Goal: Communication & Community: Ask a question

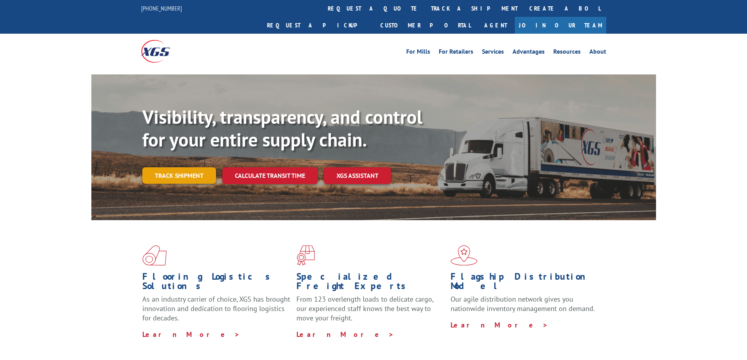
click at [164, 167] on link "Track shipment" at bounding box center [179, 175] width 74 height 16
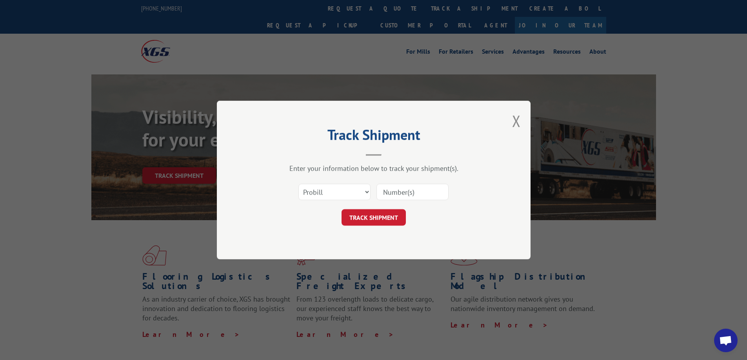
click at [396, 195] on input at bounding box center [413, 192] width 72 height 16
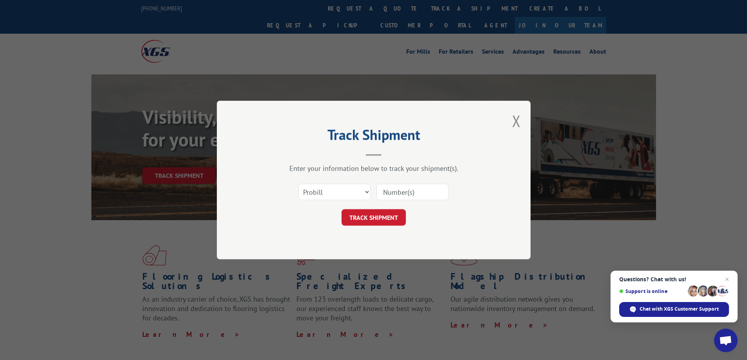
paste input "17552442"
type input "17552442"
click at [397, 215] on button "TRACK SHIPMENT" at bounding box center [374, 217] width 64 height 16
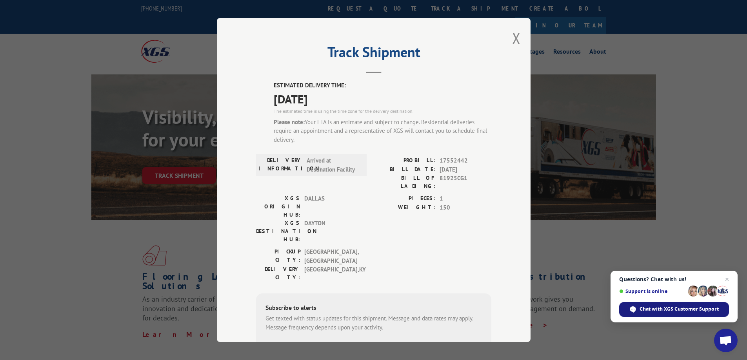
click at [686, 309] on span "Chat with XGS Customer Support" at bounding box center [679, 309] width 79 height 7
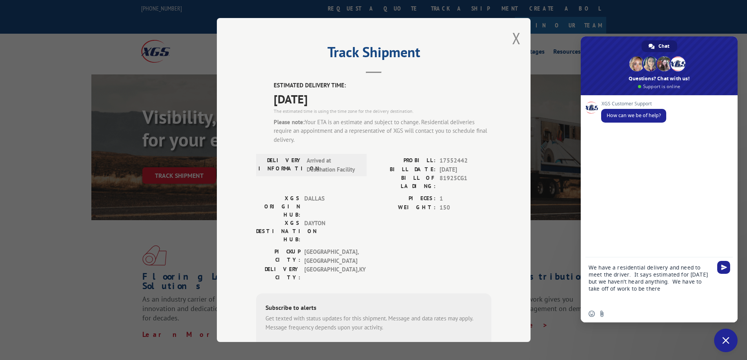
type textarea "We have a residential delivery and need to meet the driver. It says estimated f…"
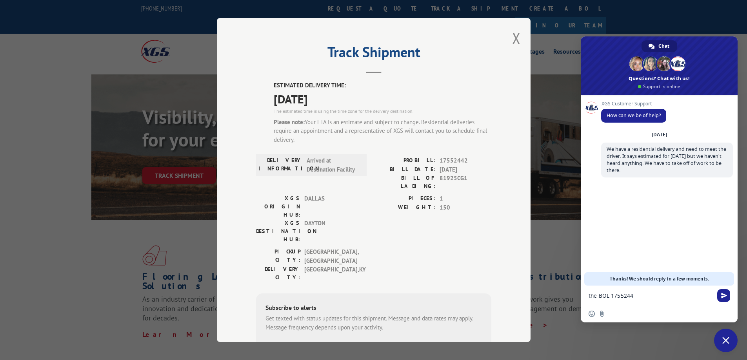
type textarea "the BOL 17552442"
type textarea "i"
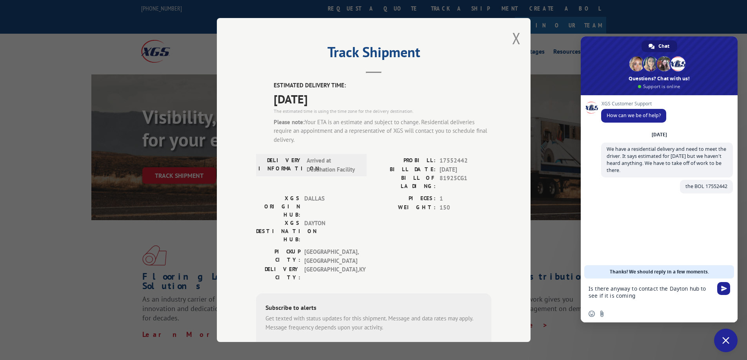
type textarea "Is there anyway to contact the Dayton hub to see if it is coming?"
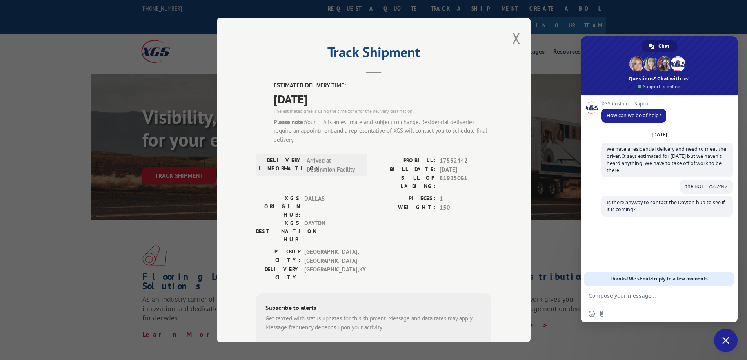
scroll to position [4, 0]
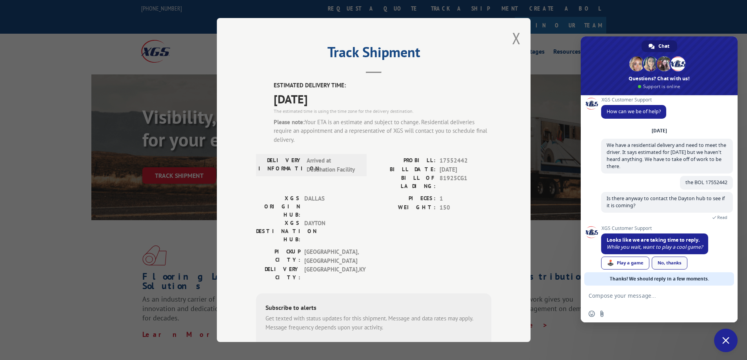
click at [662, 262] on link "No, thanks" at bounding box center [670, 263] width 36 height 13
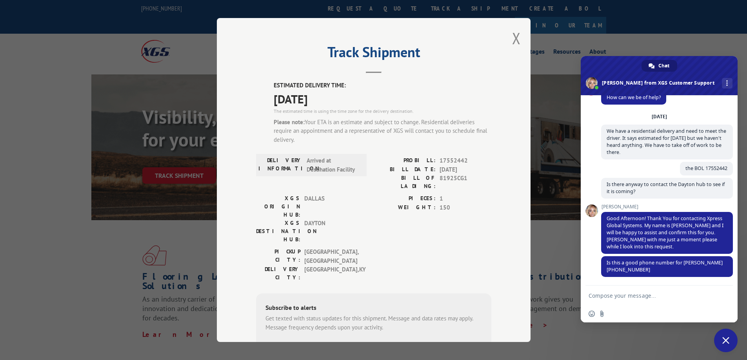
scroll to position [34, 0]
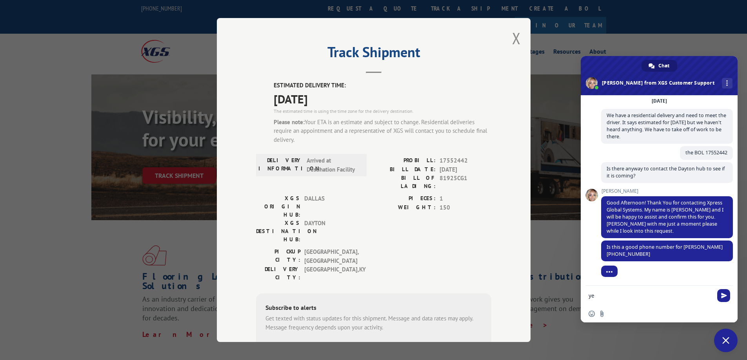
type textarea "yes"
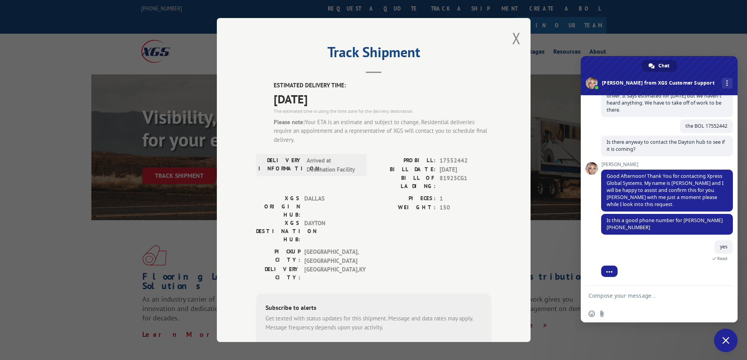
scroll to position [86, 0]
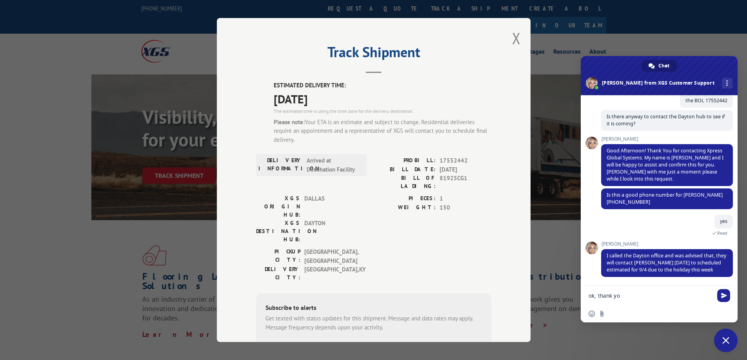
type textarea "ok, thank you"
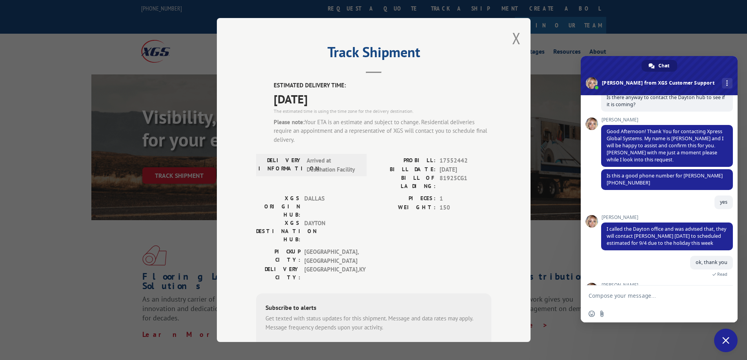
scroll to position [184, 0]
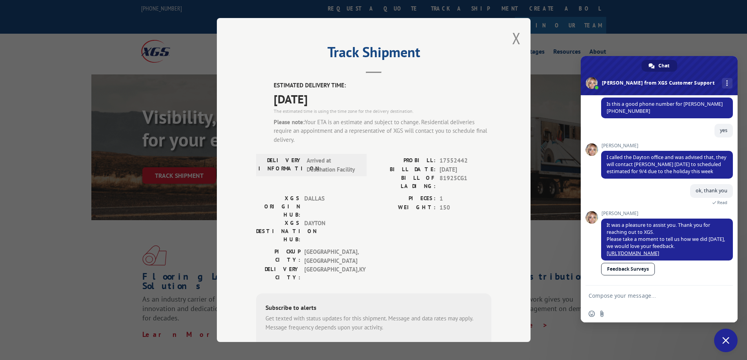
click at [623, 270] on link "Feedback Surveys" at bounding box center [628, 269] width 54 height 13
